Goal: Task Accomplishment & Management: Complete application form

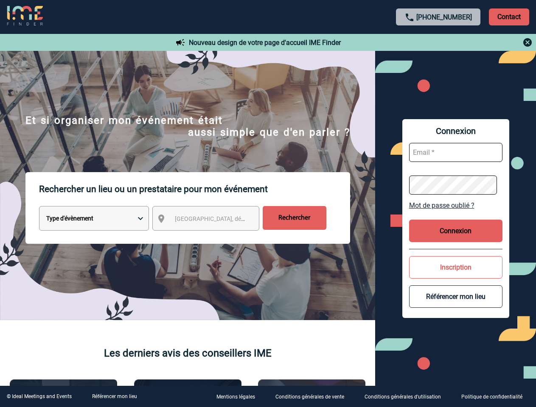
click at [268, 204] on p "Rechercher un lieu ou un prestataire pour mon événement" at bounding box center [194, 189] width 311 height 34
click at [509, 17] on p "Contact" at bounding box center [509, 16] width 40 height 17
click at [438, 42] on div at bounding box center [438, 42] width 189 height 10
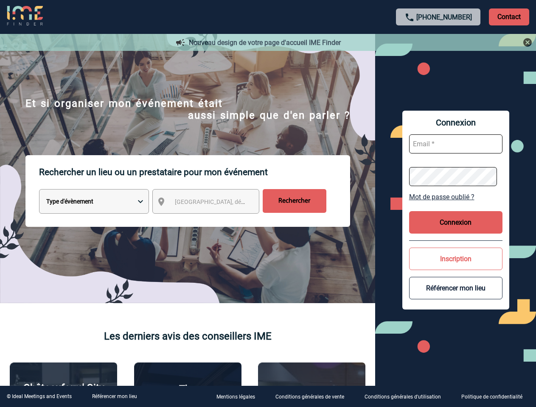
click at [214, 220] on div at bounding box center [260, 198] width 520 height 396
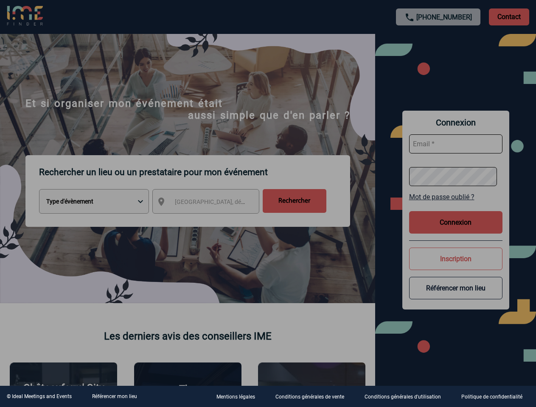
click at [456, 205] on div at bounding box center [268, 203] width 536 height 407
click at [456, 231] on div at bounding box center [268, 203] width 536 height 407
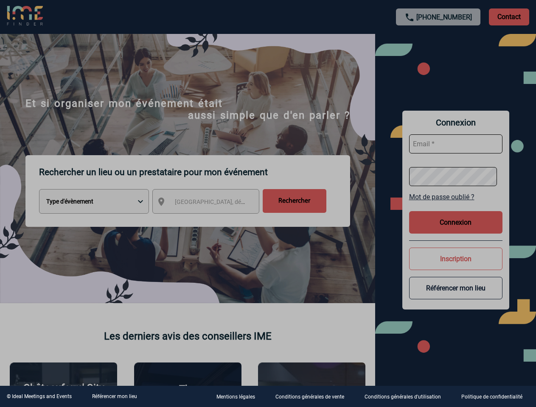
click at [456, 267] on div at bounding box center [268, 203] width 536 height 407
click at [456, 297] on button "Référencer mon lieu" at bounding box center [455, 288] width 93 height 22
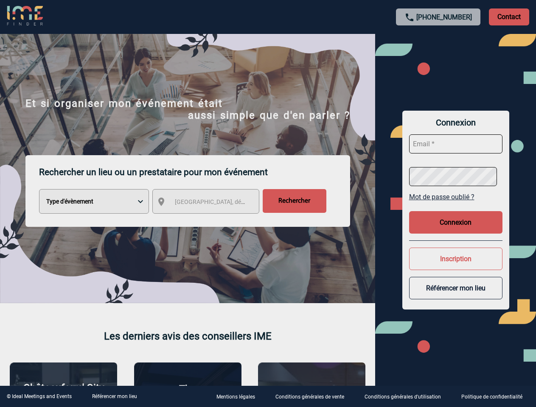
click at [114, 397] on link "Référencer mon lieu" at bounding box center [114, 397] width 45 height 6
